Goal: Task Accomplishment & Management: Use online tool/utility

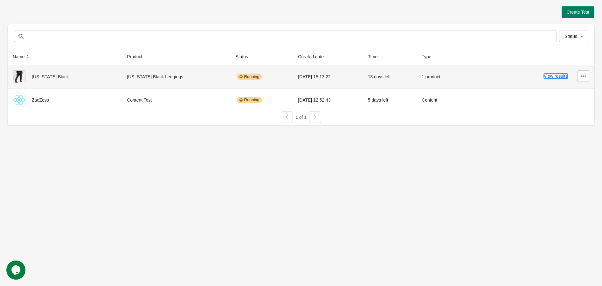
click at [560, 74] on button "View results" at bounding box center [556, 76] width 24 height 5
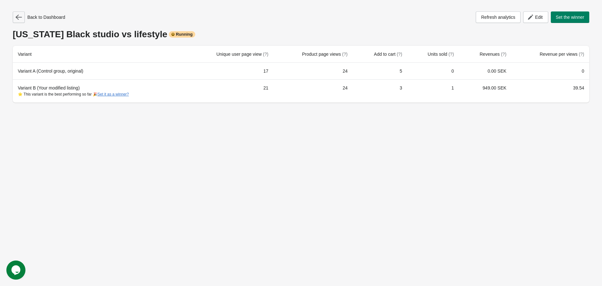
click at [15, 13] on button "button" at bounding box center [19, 16] width 12 height 11
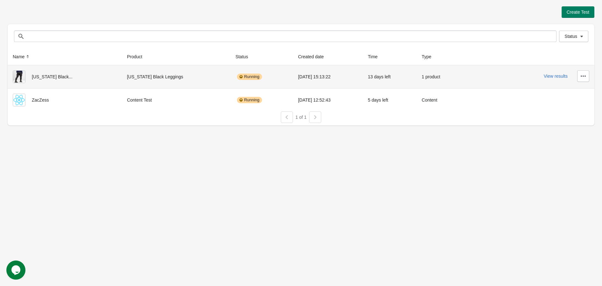
click at [590, 75] on td "View results" at bounding box center [529, 76] width 131 height 23
click at [586, 76] on icon "button" at bounding box center [583, 75] width 5 height 1
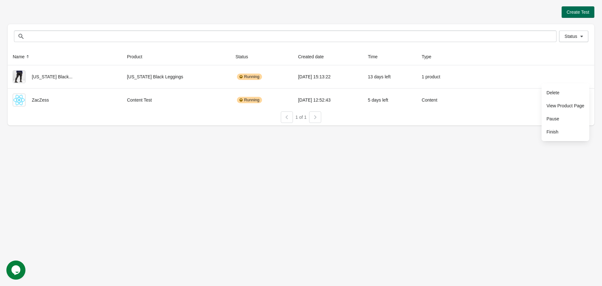
click at [576, 10] on span "Create Test" at bounding box center [578, 12] width 23 height 5
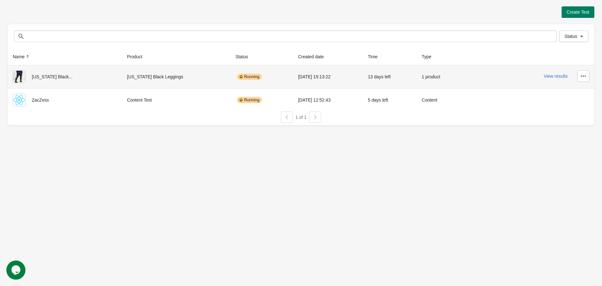
click at [48, 78] on div "[US_STATE] Black..." at bounding box center [65, 76] width 104 height 13
click at [49, 78] on div "[US_STATE] Black..." at bounding box center [65, 76] width 104 height 13
click at [559, 78] on button "View results" at bounding box center [556, 76] width 24 height 5
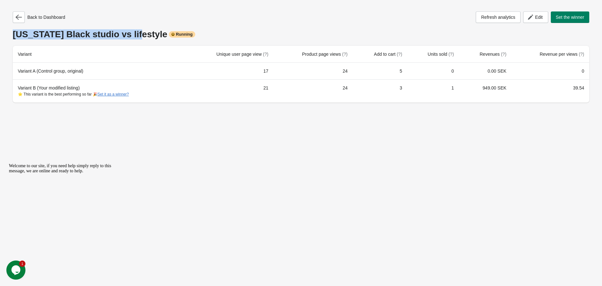
drag, startPoint x: 128, startPoint y: 38, endPoint x: -2, endPoint y: 32, distance: 130.3
click at [0, 32] on html "Back to Dashboard Refresh analytics Edit Set the winner [US_STATE] Black studio…" at bounding box center [301, 143] width 602 height 286
click at [117, 24] on div "Back to Dashboard Refresh analytics Edit Set the winner [US_STATE] Black studio…" at bounding box center [301, 56] width 577 height 91
click at [119, 33] on div "[US_STATE] Black studio vs lifestyle Running" at bounding box center [301, 34] width 577 height 10
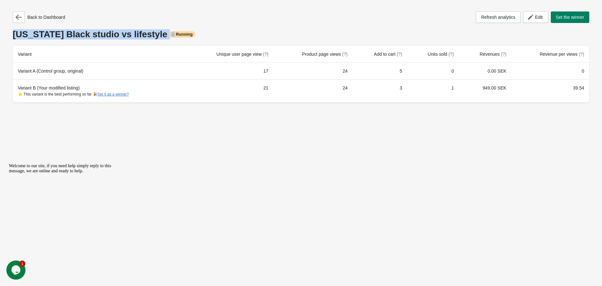
click at [119, 33] on div "[US_STATE] Black studio vs lifestyle Running" at bounding box center [301, 34] width 577 height 10
click at [123, 36] on div "[US_STATE] Black studio vs lifestyle Running" at bounding box center [301, 34] width 577 height 10
drag, startPoint x: 126, startPoint y: 36, endPoint x: 14, endPoint y: 39, distance: 112.4
click at [14, 39] on div "[US_STATE] Black studio vs lifestyle Running" at bounding box center [301, 34] width 577 height 10
copy div "[US_STATE] Black studio vs lifestyle"
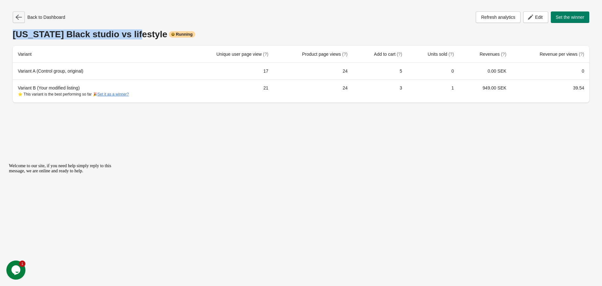
click at [20, 16] on icon "button" at bounding box center [19, 17] width 6 height 6
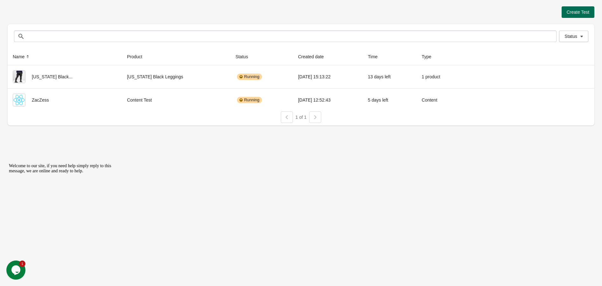
click at [592, 13] on button "Create Test" at bounding box center [578, 11] width 33 height 11
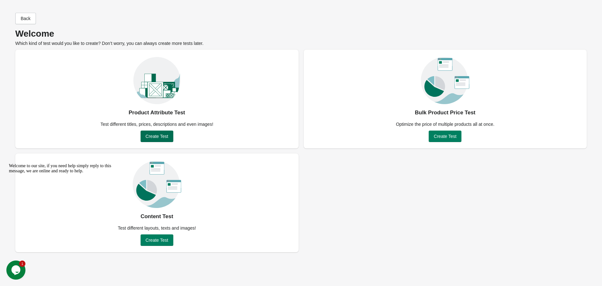
click at [155, 136] on span "Create Test" at bounding box center [157, 136] width 23 height 5
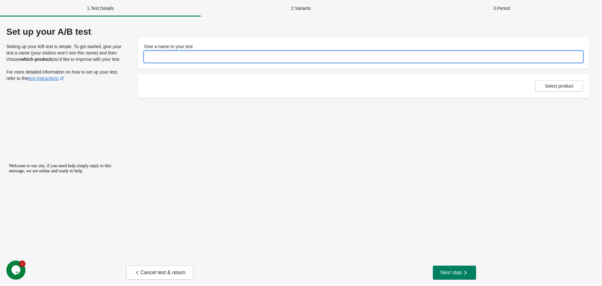
click at [148, 53] on input "Give a name to your test" at bounding box center [363, 56] width 439 height 11
paste input "**********"
click at [150, 56] on input "**********" at bounding box center [363, 56] width 439 height 11
click at [150, 57] on input "**********" at bounding box center [363, 56] width 439 height 11
type input "**********"
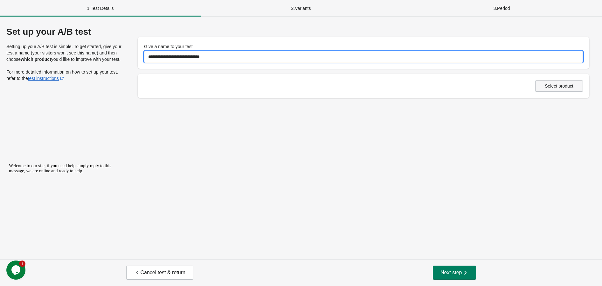
click at [567, 89] on button "Select product" at bounding box center [560, 85] width 48 height 11
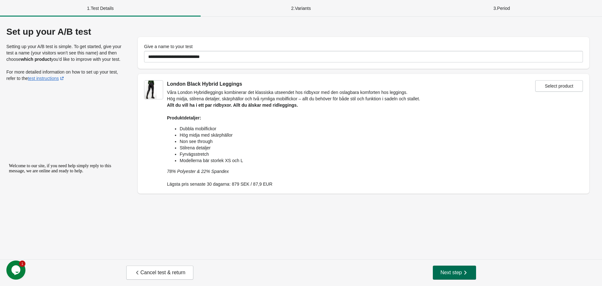
click at [457, 279] on button "Next step" at bounding box center [454, 272] width 43 height 14
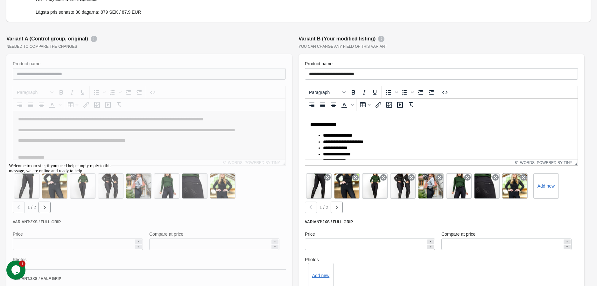
scroll to position [75, 0]
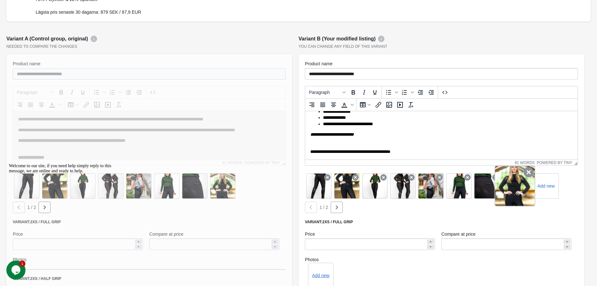
click at [526, 173] on icon at bounding box center [529, 172] width 10 height 10
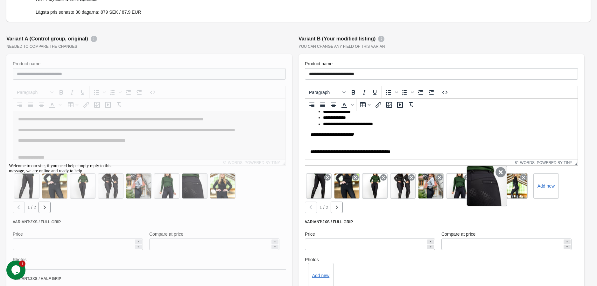
click at [494, 176] on div at bounding box center [487, 186] width 41 height 41
click at [497, 173] on icon at bounding box center [501, 172] width 10 height 10
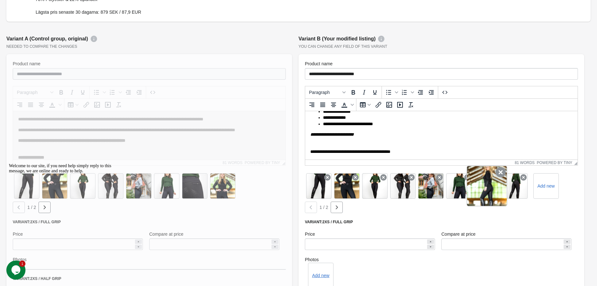
click at [502, 173] on icon at bounding box center [501, 172] width 10 height 10
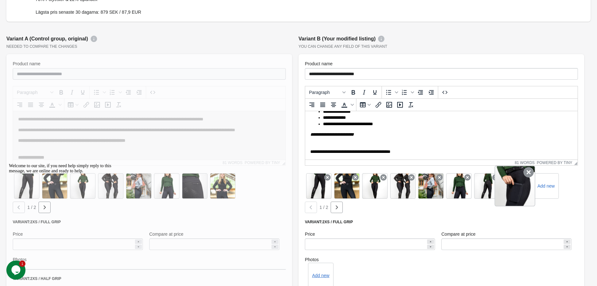
click at [527, 173] on icon at bounding box center [529, 172] width 10 height 10
click at [527, 174] on icon at bounding box center [523, 177] width 6 height 6
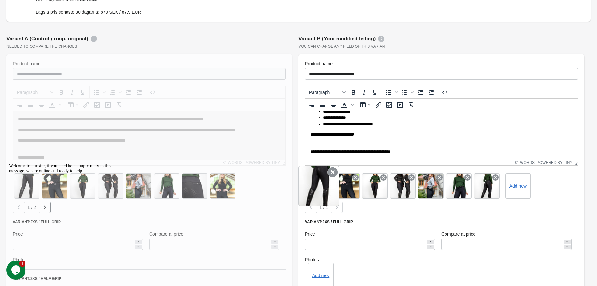
click at [330, 172] on icon at bounding box center [333, 172] width 10 height 10
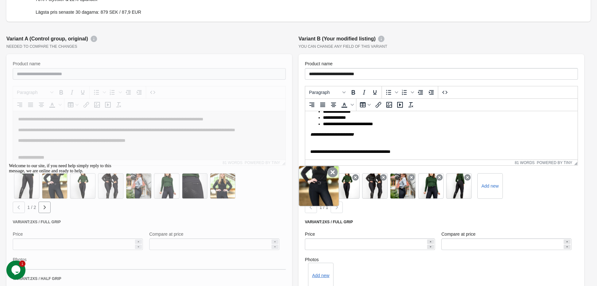
click at [328, 176] on icon at bounding box center [333, 172] width 10 height 10
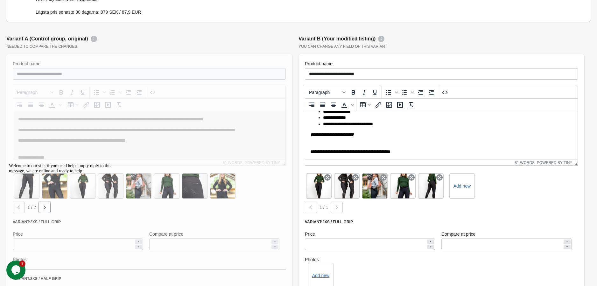
click at [328, 176] on icon at bounding box center [327, 177] width 6 height 6
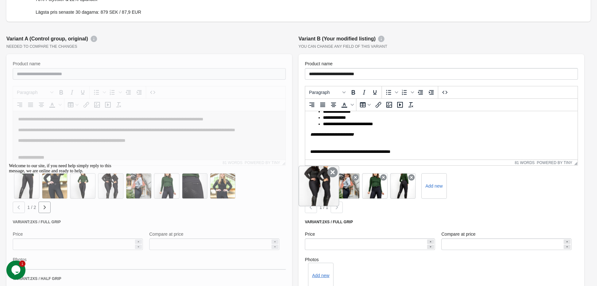
click at [329, 176] on icon at bounding box center [333, 172] width 10 height 10
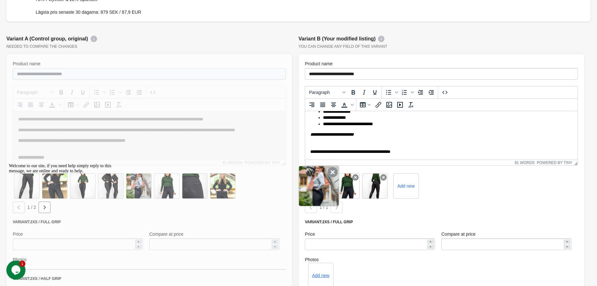
click at [329, 175] on icon at bounding box center [333, 172] width 10 height 10
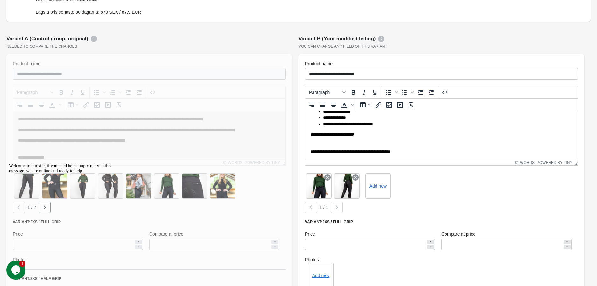
click at [329, 175] on icon at bounding box center [327, 177] width 6 height 6
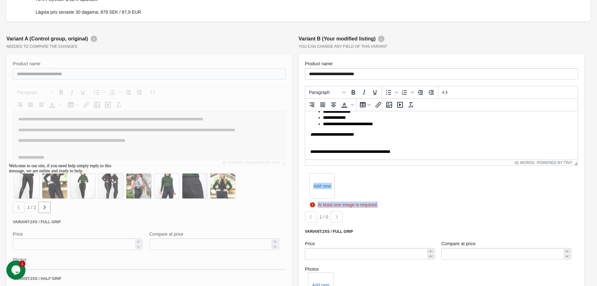
click at [403, 179] on div "Add new" at bounding box center [441, 186] width 273 height 28
click at [328, 185] on label "Add new" at bounding box center [322, 186] width 28 height 10
click at [0, 0] on input "Add new" at bounding box center [0, 0] width 0 height 0
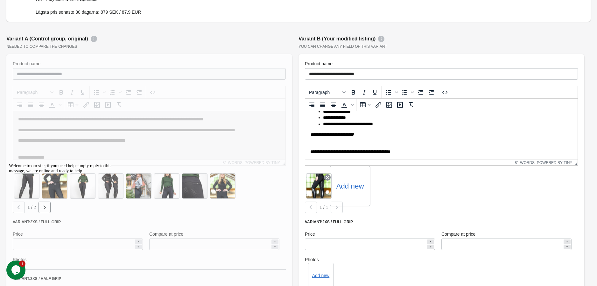
click at [351, 189] on label "Add new" at bounding box center [350, 186] width 28 height 10
click at [0, 0] on input "Add new" at bounding box center [0, 0] width 0 height 0
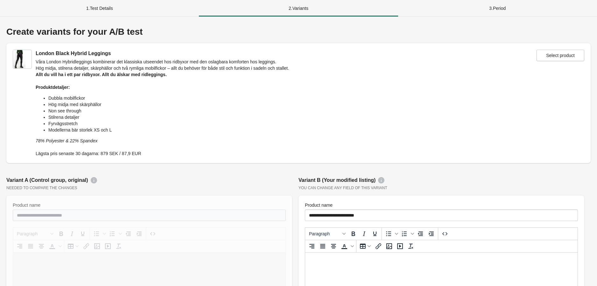
scroll to position [141, 0]
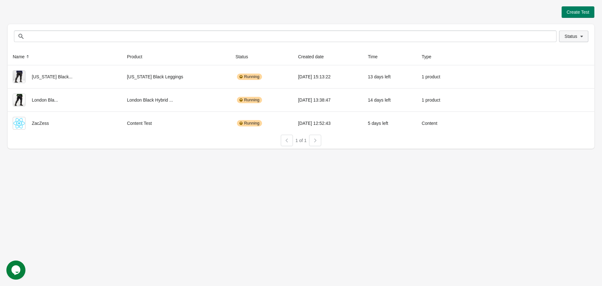
click at [581, 33] on icon "button" at bounding box center [582, 36] width 6 height 6
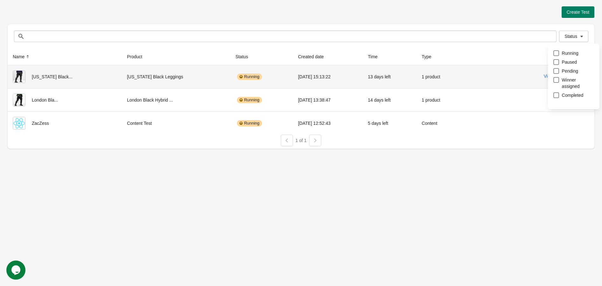
click at [480, 74] on div "View results" at bounding box center [529, 75] width 121 height 11
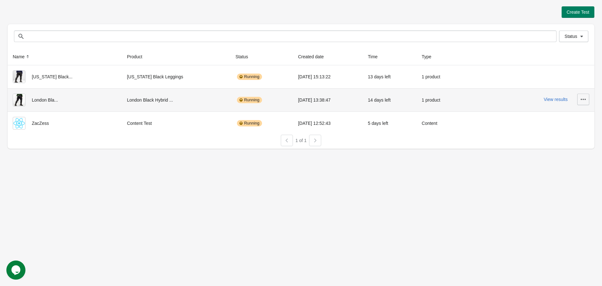
click at [581, 100] on icon "button" at bounding box center [584, 99] width 6 height 6
click at [457, 105] on td "1 product" at bounding box center [440, 99] width 47 height 23
click at [559, 97] on button "View results" at bounding box center [556, 99] width 24 height 5
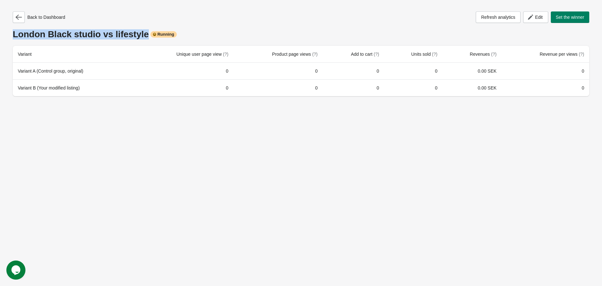
drag, startPoint x: 138, startPoint y: 36, endPoint x: -2, endPoint y: 32, distance: 140.1
click at [0, 32] on html "Back to Dashboard Refresh analytics Edit Set the winner London Black studio vs …" at bounding box center [301, 143] width 602 height 286
copy div "London Black studio vs lifestyle"
click at [19, 14] on icon "button" at bounding box center [19, 17] width 6 height 6
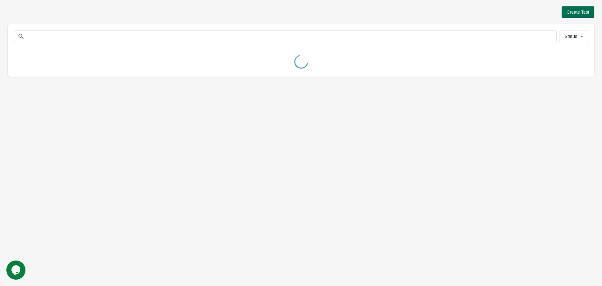
click at [574, 14] on span "Create Test" at bounding box center [578, 12] width 23 height 5
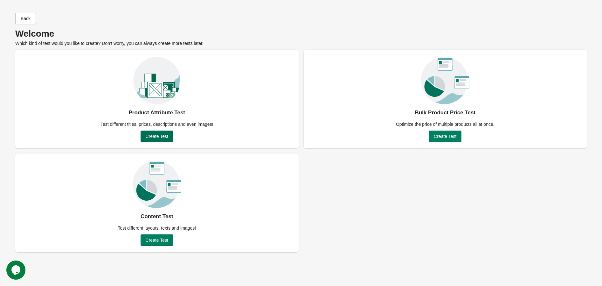
click at [154, 134] on span "Create Test" at bounding box center [157, 136] width 23 height 5
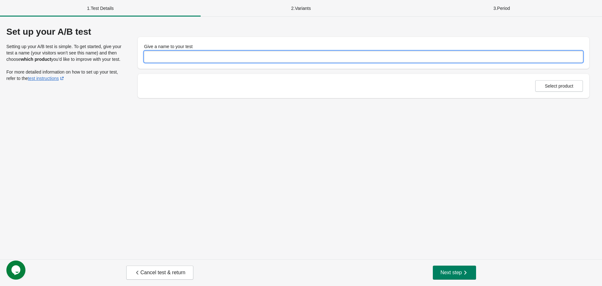
click at [185, 53] on input "Give a name to your test" at bounding box center [363, 56] width 439 height 11
paste input "**********"
click at [151, 57] on input "**********" at bounding box center [363, 56] width 439 height 11
click at [151, 56] on input "**********" at bounding box center [363, 56] width 439 height 11
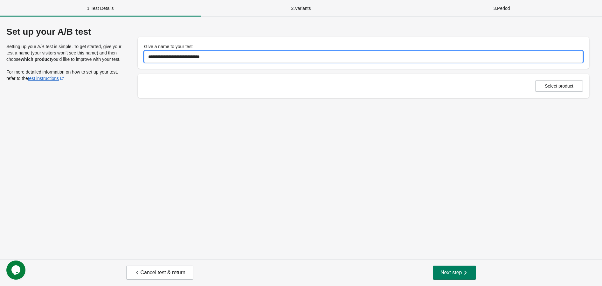
drag, startPoint x: 174, startPoint y: 55, endPoint x: 131, endPoint y: 60, distance: 43.9
click at [131, 60] on div "**********" at bounding box center [301, 62] width 590 height 71
type input "**********"
click at [553, 84] on span "Select product" at bounding box center [559, 85] width 29 height 5
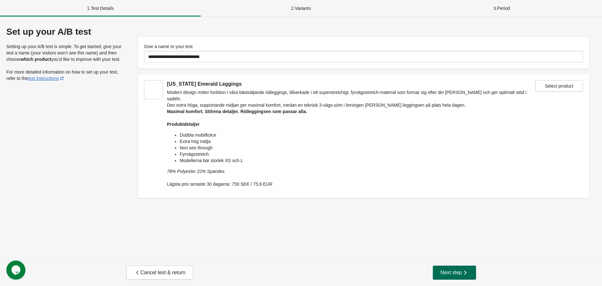
click at [456, 271] on span "Next step" at bounding box center [455, 272] width 28 height 6
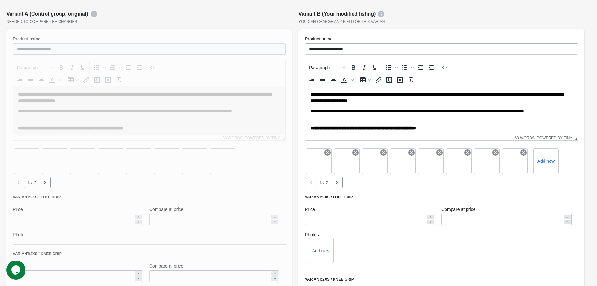
scroll to position [177, 0]
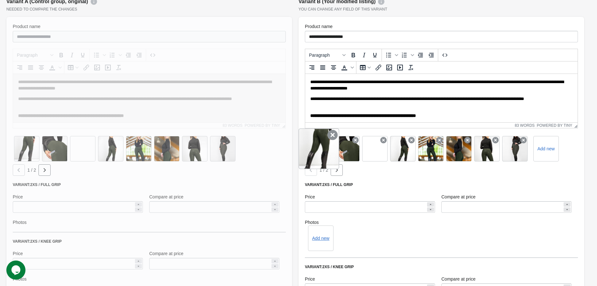
click at [333, 136] on icon at bounding box center [333, 135] width 10 height 10
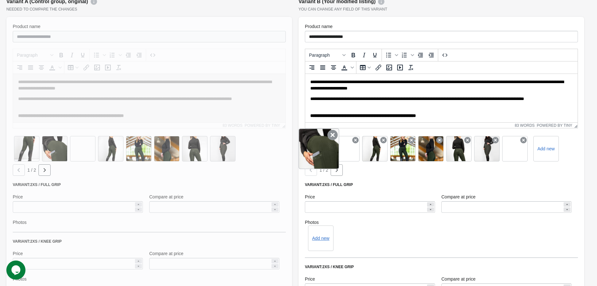
click at [329, 138] on icon at bounding box center [333, 135] width 10 height 10
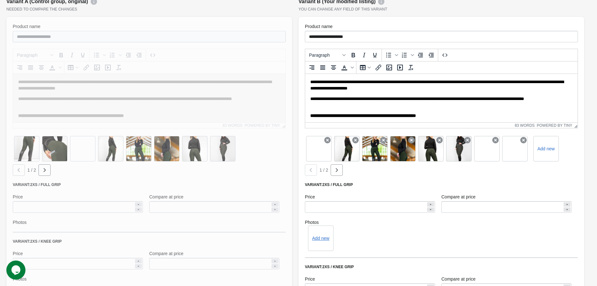
click at [329, 138] on icon at bounding box center [327, 140] width 6 height 6
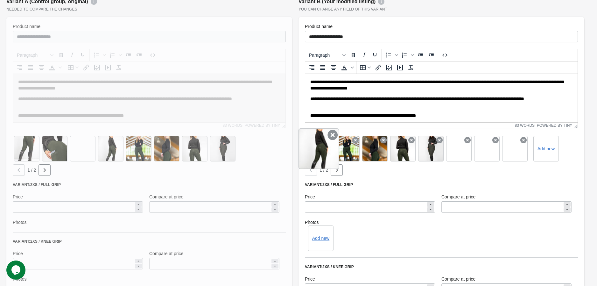
click at [330, 136] on icon at bounding box center [333, 135] width 10 height 10
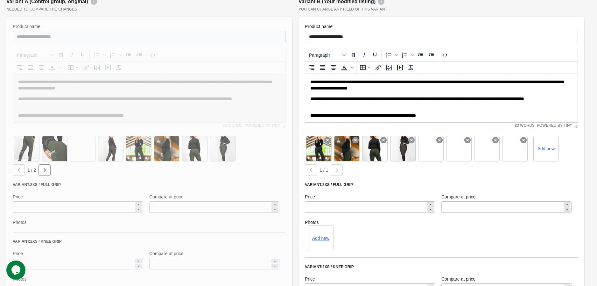
click at [330, 137] on icon at bounding box center [327, 140] width 6 height 6
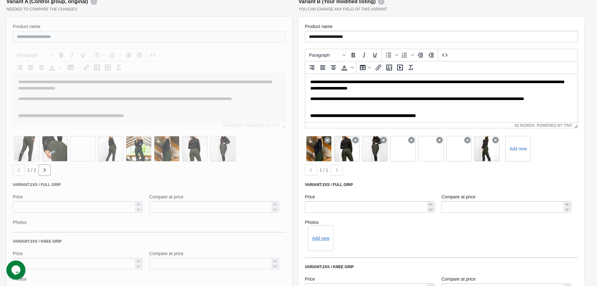
click at [330, 137] on icon at bounding box center [327, 140] width 6 height 6
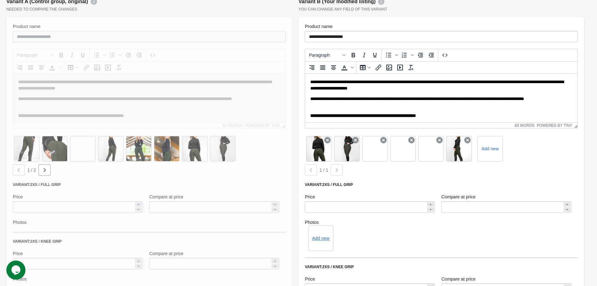
click at [330, 137] on icon at bounding box center [327, 140] width 6 height 6
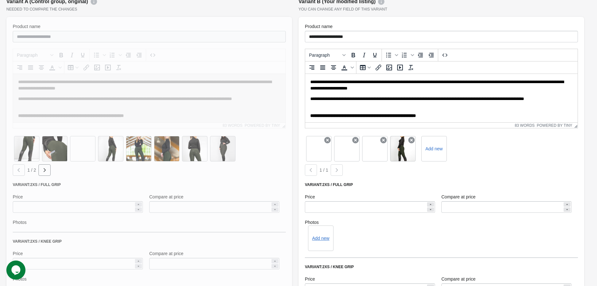
click at [330, 137] on icon at bounding box center [327, 140] width 6 height 6
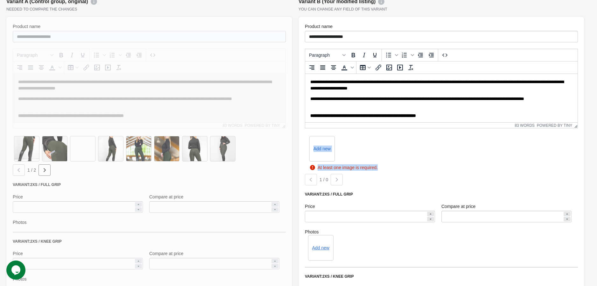
click at [383, 145] on div "Add new" at bounding box center [441, 149] width 273 height 28
click at [329, 150] on label "Add new" at bounding box center [322, 149] width 28 height 10
click at [0, 0] on input "Add new" at bounding box center [0, 0] width 0 height 0
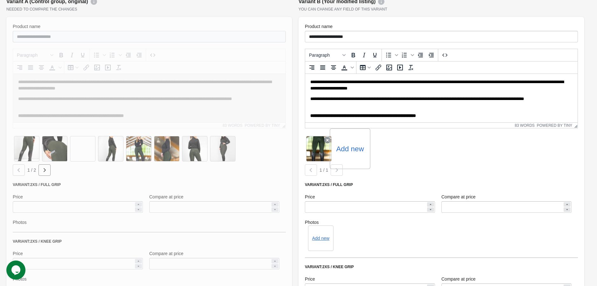
click at [348, 149] on label "Add new" at bounding box center [350, 149] width 28 height 10
click at [0, 0] on input "Add new" at bounding box center [0, 0] width 0 height 0
